Goal: Book appointment/travel/reservation

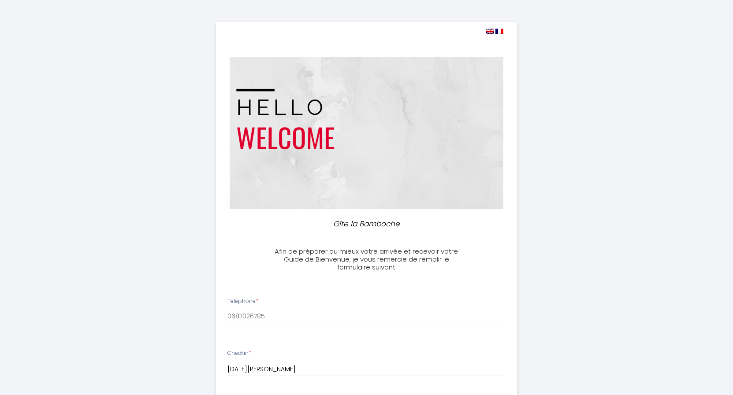
select select
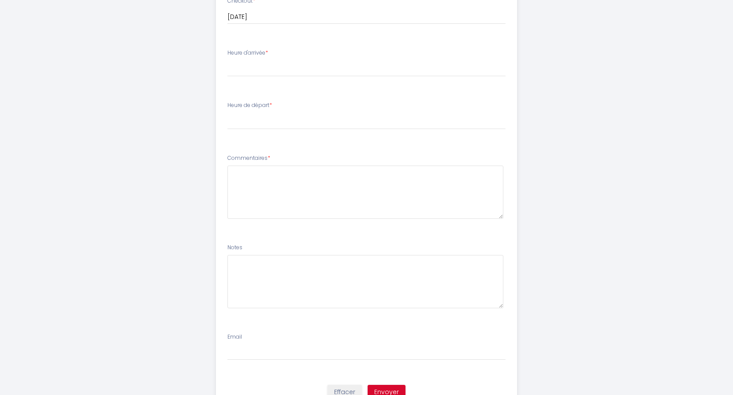
scroll to position [180, 0]
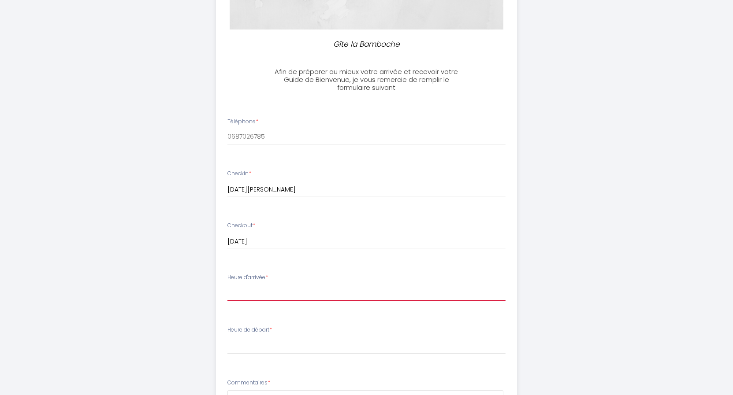
click at [227, 285] on select "16:00 16:30 17:00 17:30 18:00 18:30 19:00 19:30 20:00 20:30 21:00" at bounding box center [366, 293] width 278 height 17
select select "16:00"
click option "16:00" at bounding box center [0, 0] width 0 height 0
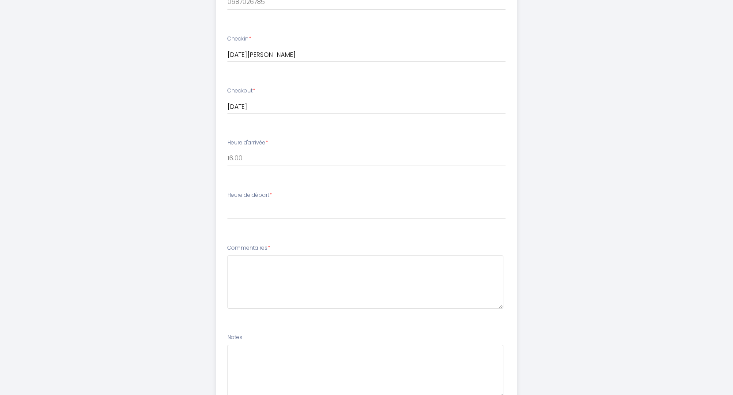
click at [256, 230] on li "Heure de départ * 00:00 00:30 01:00 01:30 02:00 02:30 03:00 03:30 04:00 04:30 0…" at bounding box center [366, 210] width 300 height 48
click at [232, 230] on li "Heure de départ * 00:00 00:30 01:00 01:30 02:00 02:30 03:00 03:30 04:00 04:30 0…" at bounding box center [366, 210] width 300 height 48
click at [311, 201] on div "Heure de départ * 00:00 00:30 01:00 01:30 02:00 02:30 03:00 03:30 04:00 04:30 0…" at bounding box center [366, 205] width 278 height 28
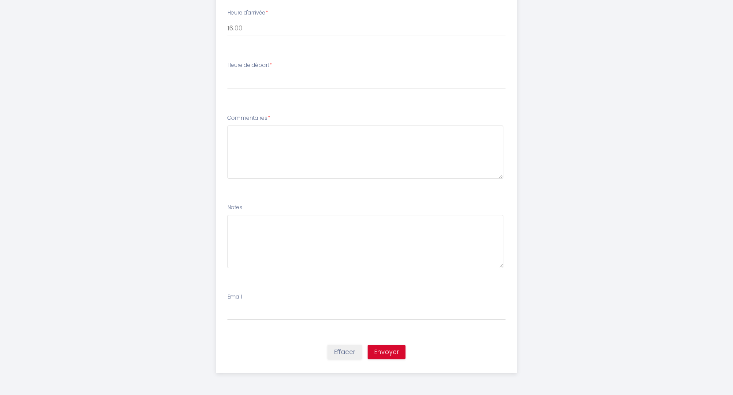
click at [267, 304] on div "Email" at bounding box center [367, 306] width 290 height 27
click at [267, 313] on input "Email" at bounding box center [366, 313] width 278 height 16
click at [227, 73] on select "00:00 00:30 01:00 01:30 02:00 02:30 03:00 03:30 04:00 04:30 05:00 05:30 06:00 0…" at bounding box center [366, 81] width 278 height 17
select select "10:00"
click option "10:00" at bounding box center [0, 0] width 0 height 0
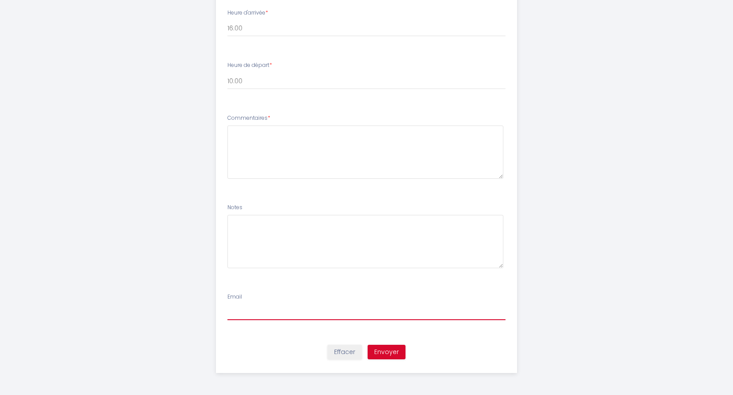
click at [242, 309] on input "Email" at bounding box center [366, 313] width 278 height 16
type input "[EMAIL_ADDRESS][DOMAIN_NAME]"
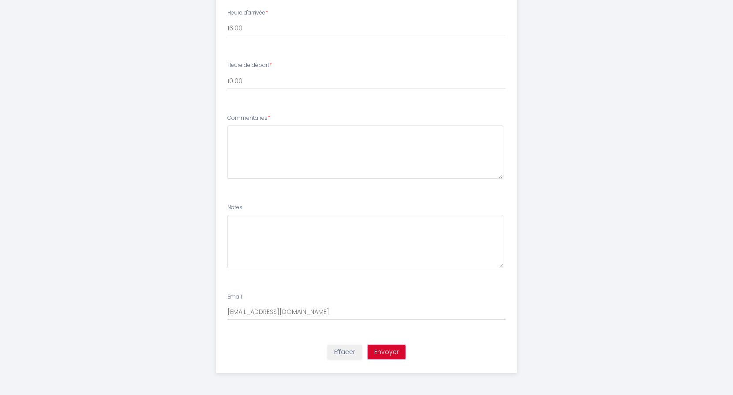
click at [395, 355] on button "Envoyer" at bounding box center [387, 352] width 38 height 15
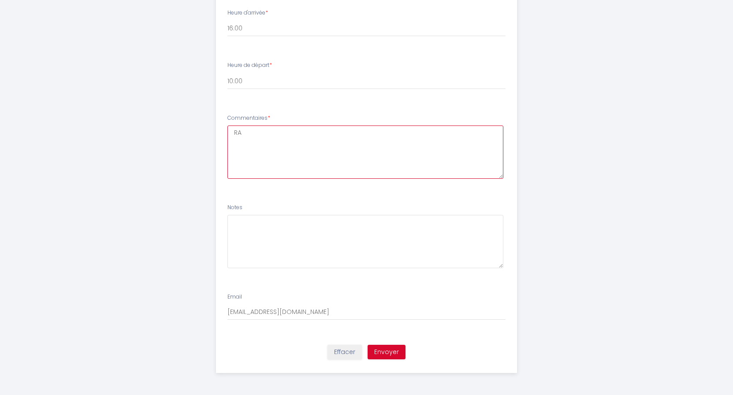
type textarea "RAS"
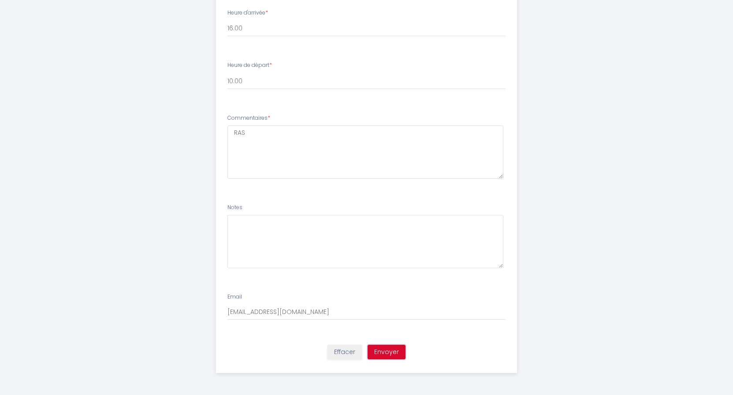
click at [390, 354] on button "Envoyer" at bounding box center [387, 352] width 38 height 15
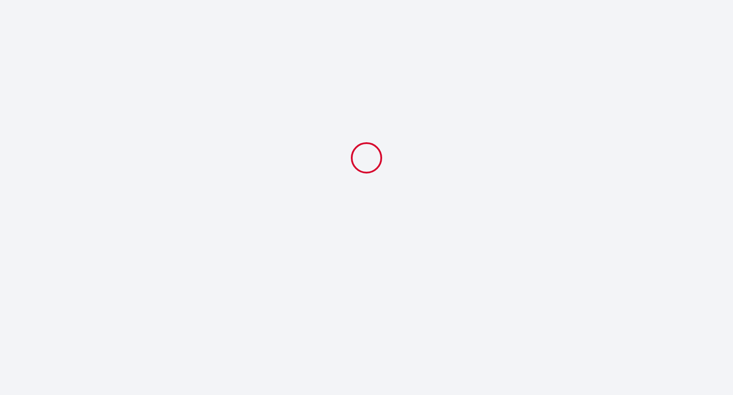
scroll to position [0, 0]
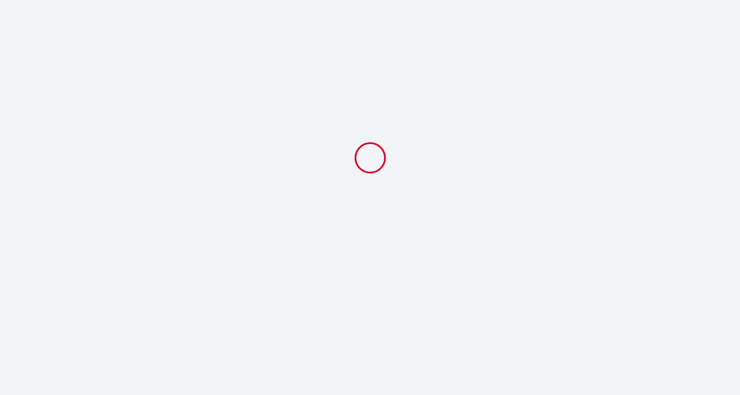
select select "10:00"
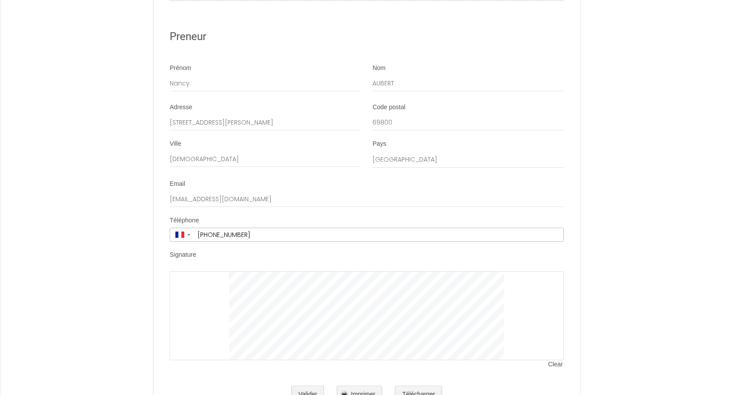
scroll to position [1936, 0]
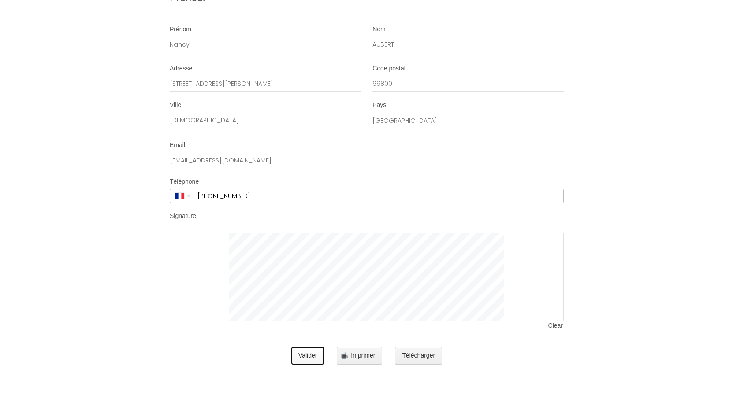
click at [306, 358] on button "Valider" at bounding box center [307, 356] width 33 height 18
click at [313, 357] on button "Valider" at bounding box center [307, 356] width 33 height 18
click at [316, 357] on button "Valider" at bounding box center [307, 356] width 33 height 18
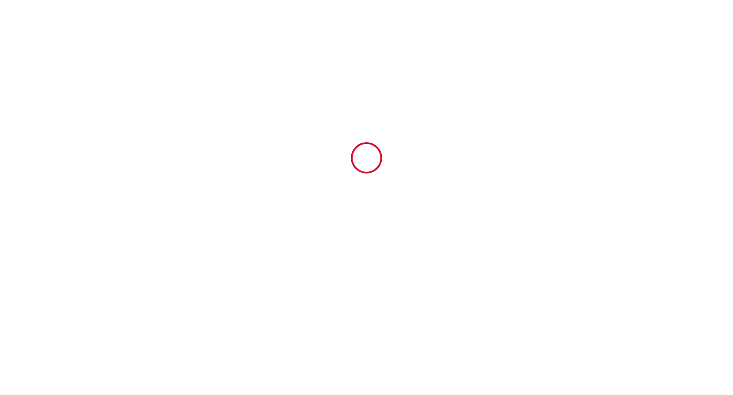
scroll to position [0, 0]
type input "170"
type input "202"
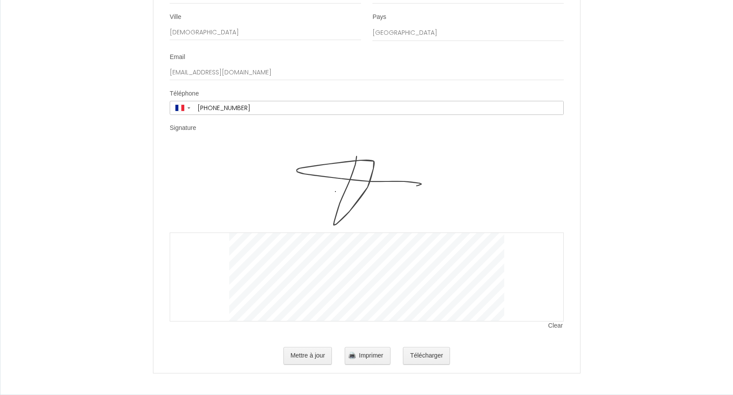
scroll to position [2025, 0]
click at [316, 351] on button "Mettre à jour" at bounding box center [307, 356] width 49 height 18
click at [316, 357] on button "Mettre à jour" at bounding box center [307, 356] width 49 height 18
click at [319, 357] on button "Mettre à jour" at bounding box center [307, 356] width 49 height 18
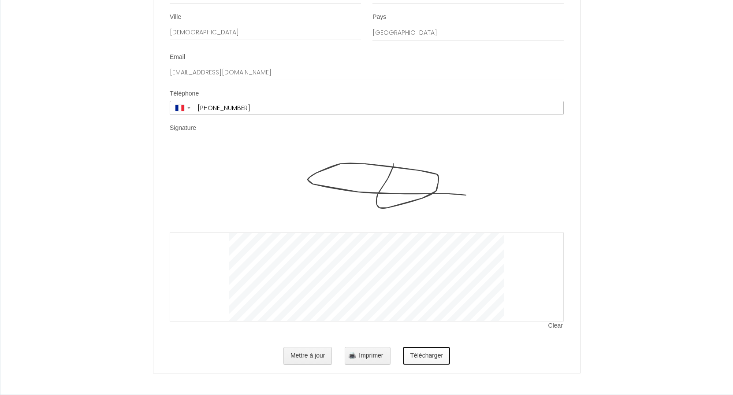
click at [437, 355] on button "Télécharger" at bounding box center [426, 356] width 47 height 18
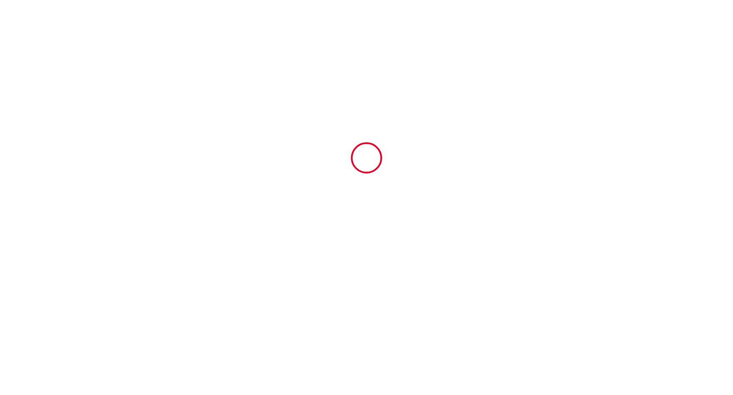
scroll to position [0, 0]
